Goal: Find specific page/section: Find specific page/section

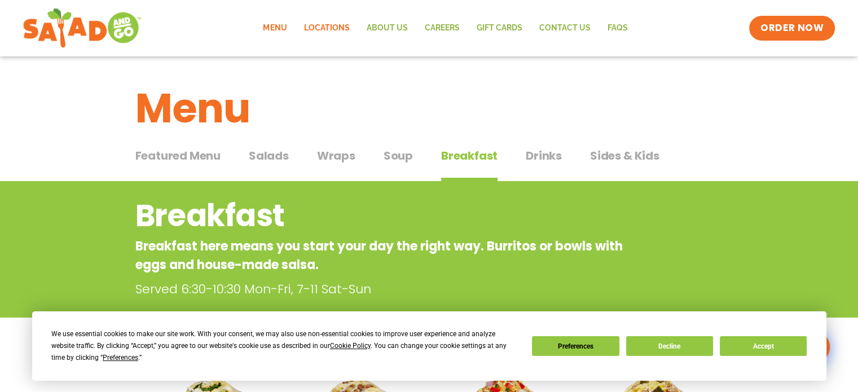
click at [328, 28] on link "Locations" at bounding box center [326, 28] width 63 height 26
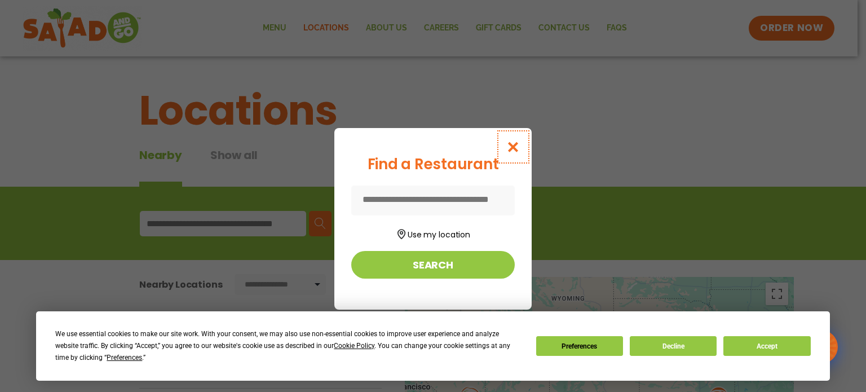
click at [513, 147] on icon "Close modal" at bounding box center [513, 147] width 14 height 12
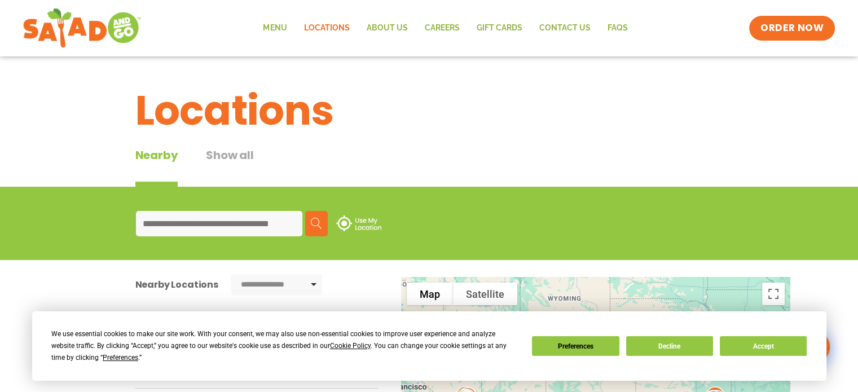
click at [165, 225] on input at bounding box center [219, 223] width 166 height 25
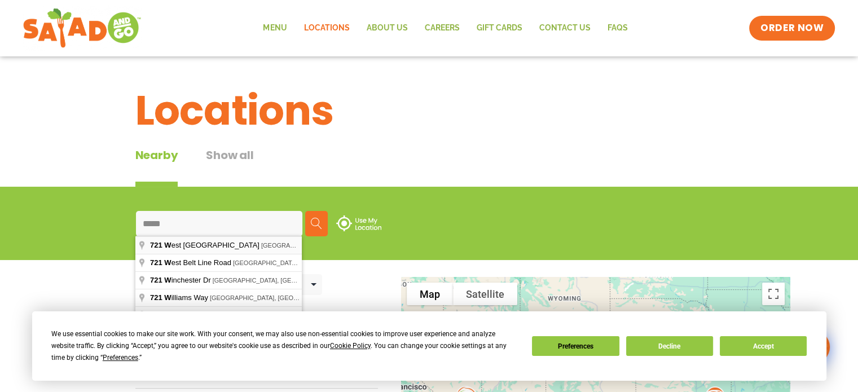
type input "**********"
drag, startPoint x: 193, startPoint y: 245, endPoint x: 180, endPoint y: 244, distance: 13.0
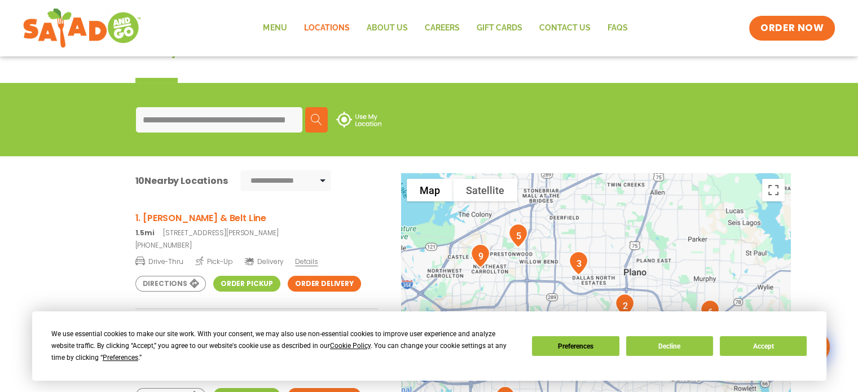
scroll to position [94, 0]
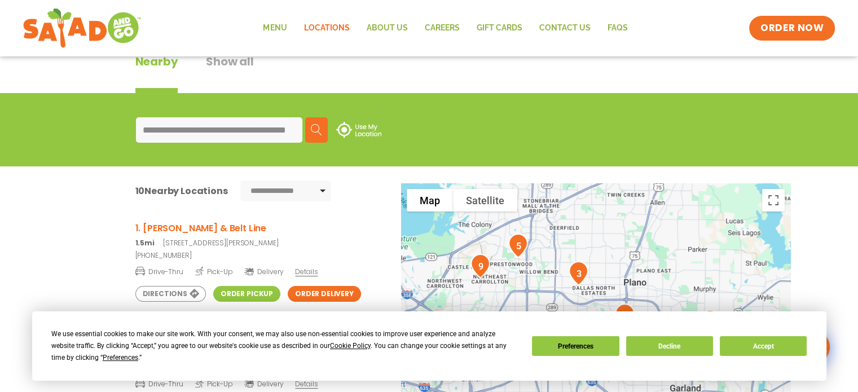
click at [171, 229] on h3 "1. Coit & Belt Line" at bounding box center [256, 228] width 242 height 14
